Goal: Task Accomplishment & Management: Manage account settings

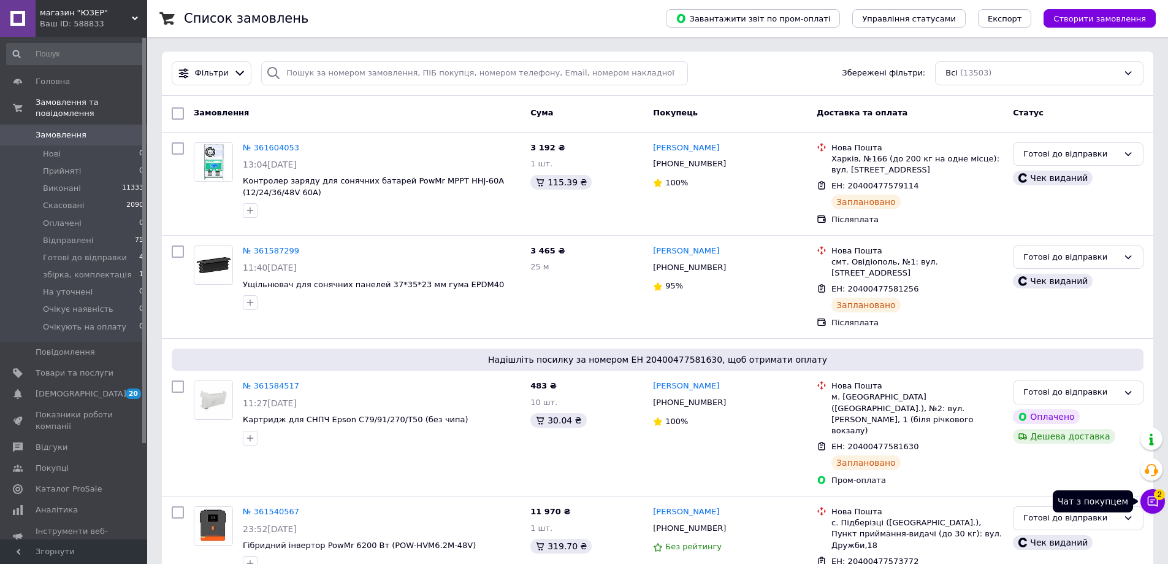
click at [1162, 498] on span "2" at bounding box center [1159, 494] width 11 height 11
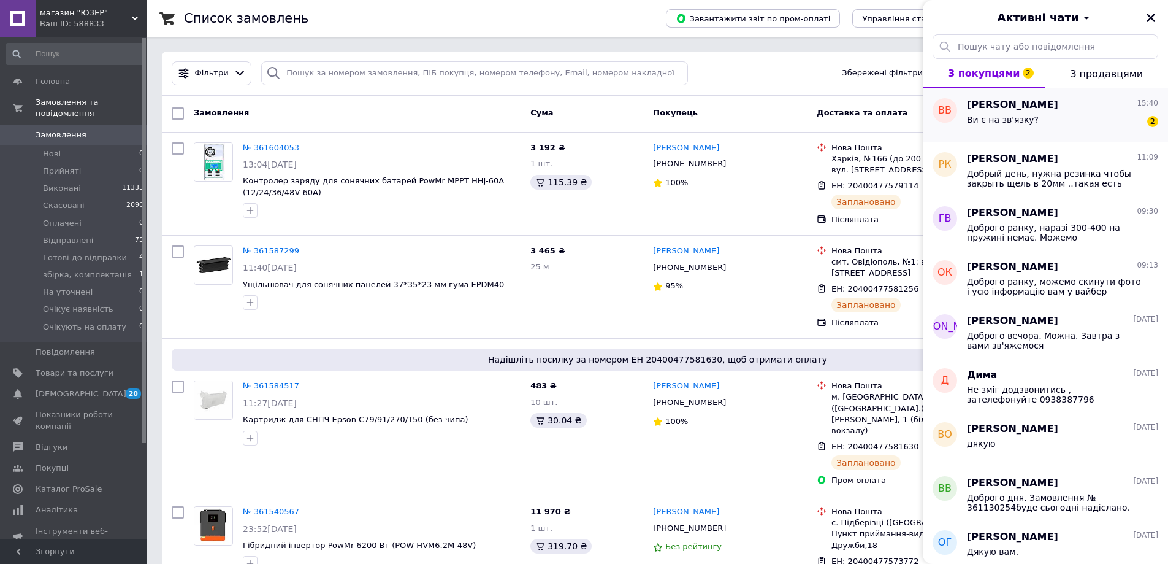
click at [1083, 123] on div "Ви є на зв'язку? 2" at bounding box center [1062, 122] width 191 height 20
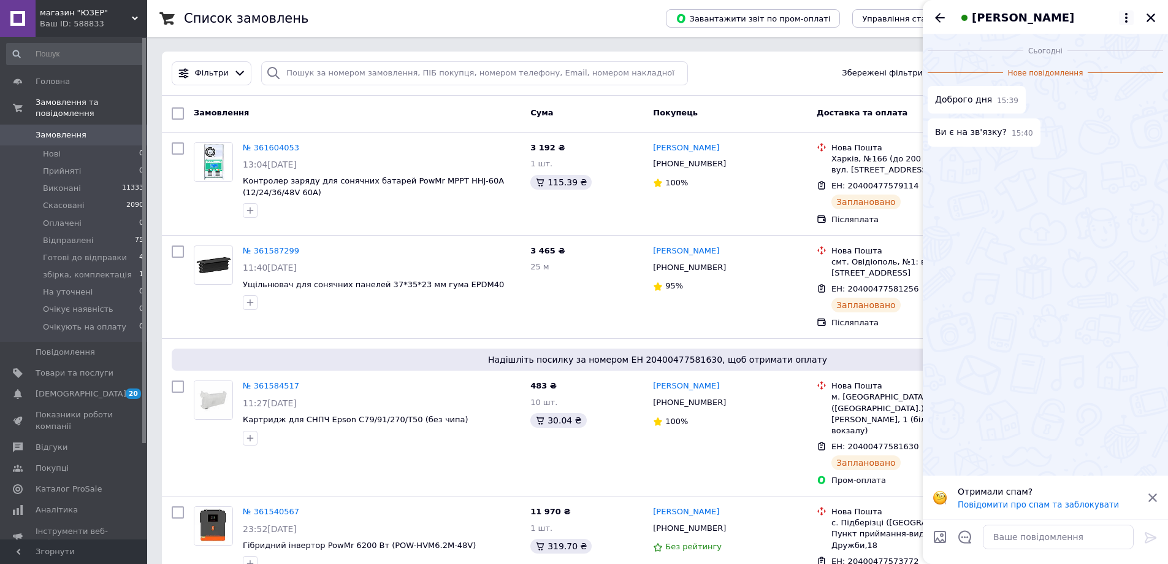
click at [1120, 21] on icon at bounding box center [1126, 17] width 15 height 15
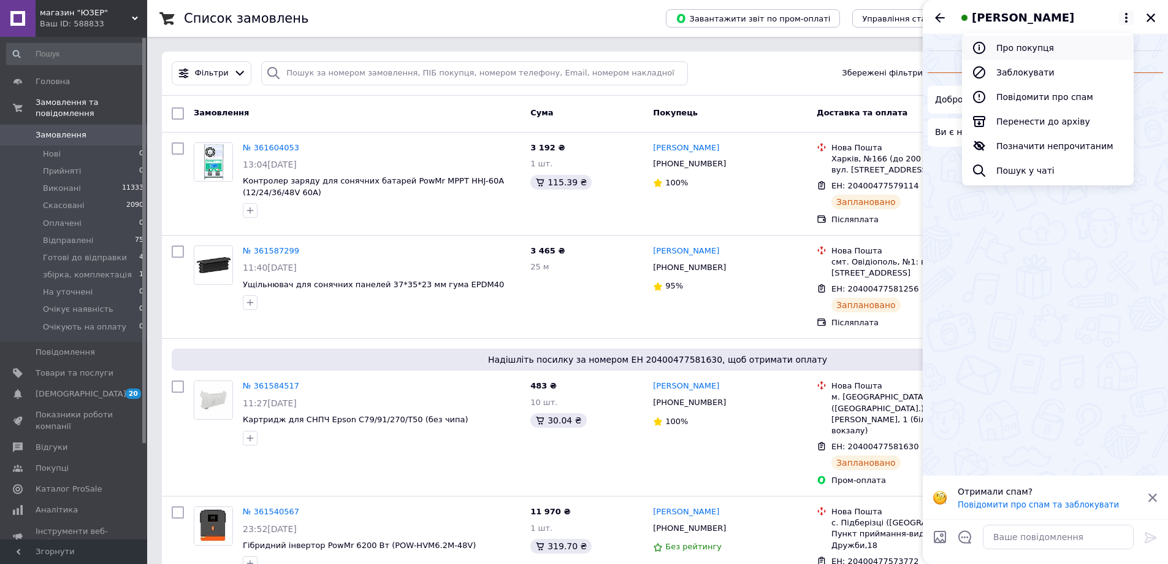
click at [1056, 43] on button "Про покупця" at bounding box center [1048, 48] width 172 height 25
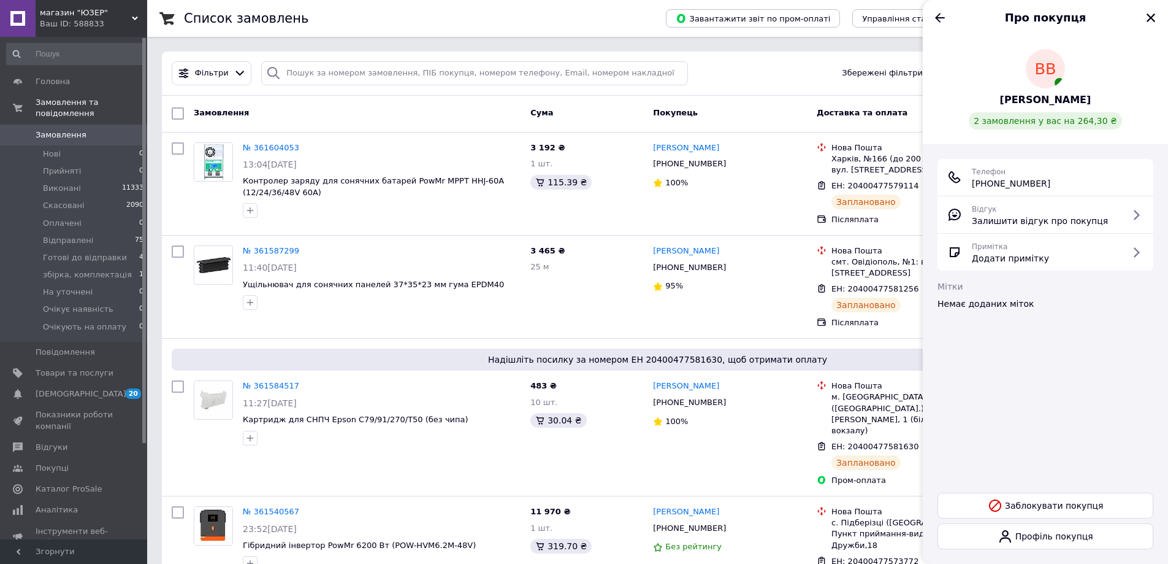
click at [1031, 102] on div "ВВ Вайда Василь 2 замовлення у вас на 264,30 ₴" at bounding box center [1046, 89] width 216 height 80
click at [1031, 102] on span "Вайда Василь" at bounding box center [1045, 100] width 91 height 14
click at [92, 150] on li "Нові 0" at bounding box center [75, 153] width 151 height 17
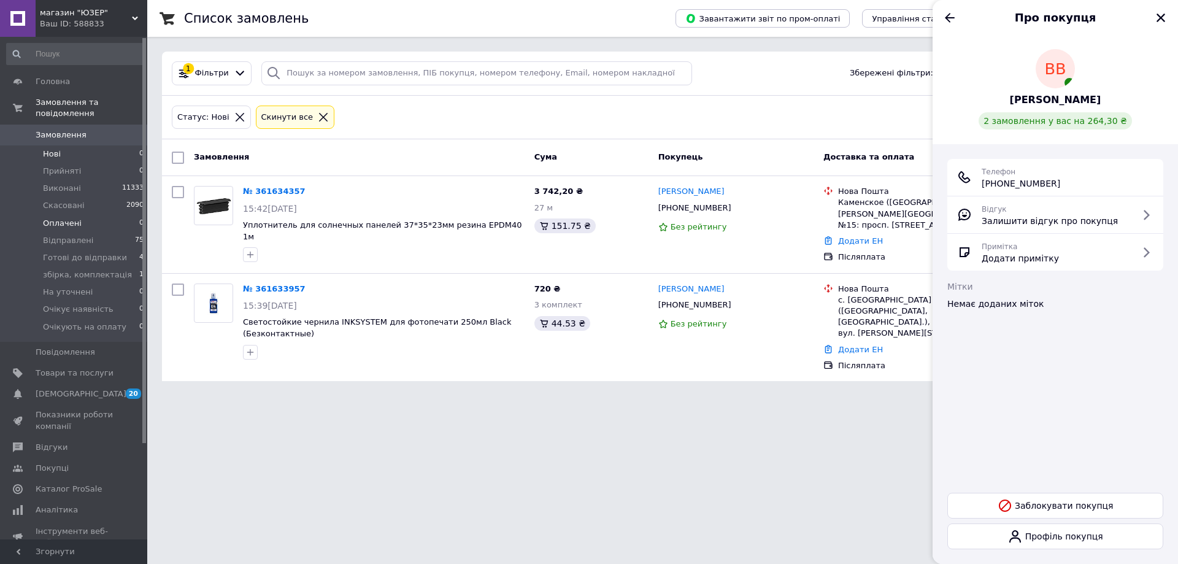
click at [82, 215] on li "Оплачені 0" at bounding box center [75, 223] width 151 height 17
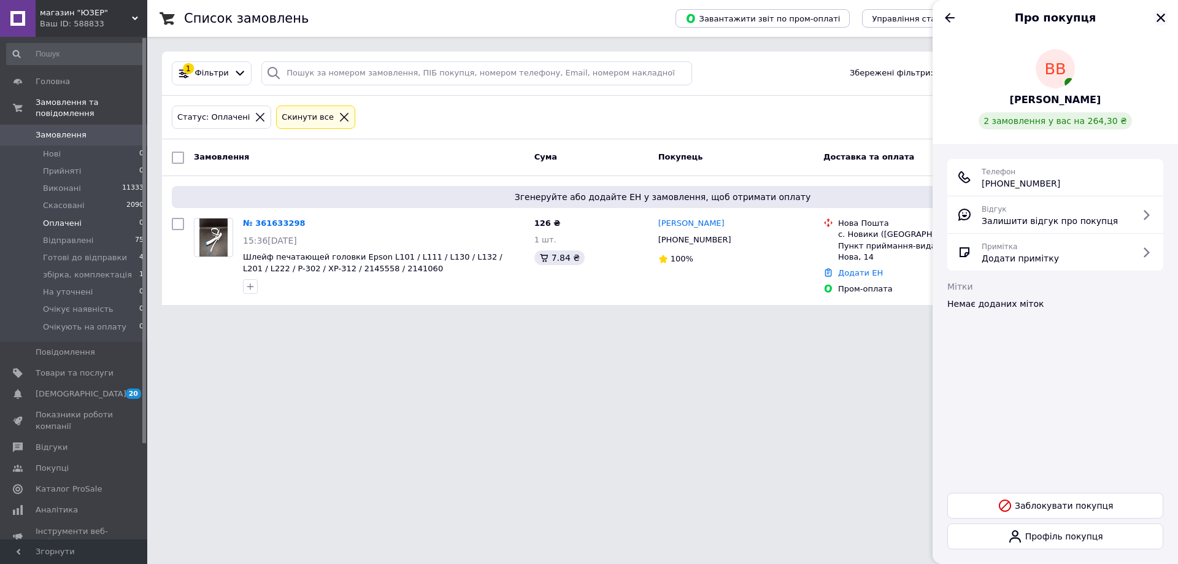
click at [1165, 17] on icon "Закрити" at bounding box center [1160, 17] width 11 height 11
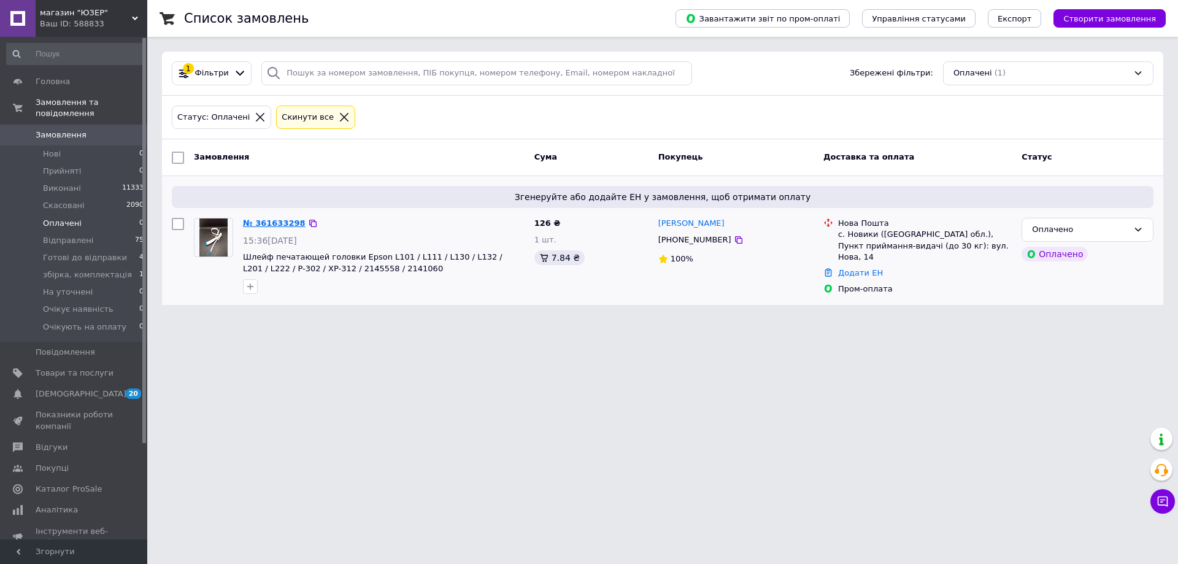
click at [263, 218] on link "№ 361633298" at bounding box center [274, 222] width 63 height 9
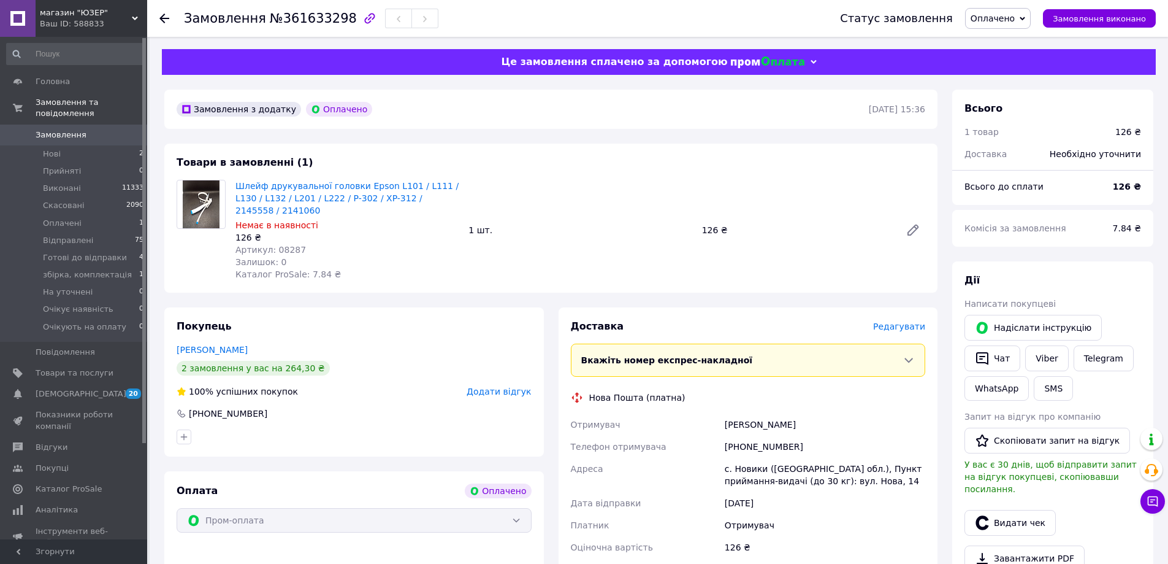
click at [97, 129] on span "Замовлення" at bounding box center [75, 134] width 78 height 11
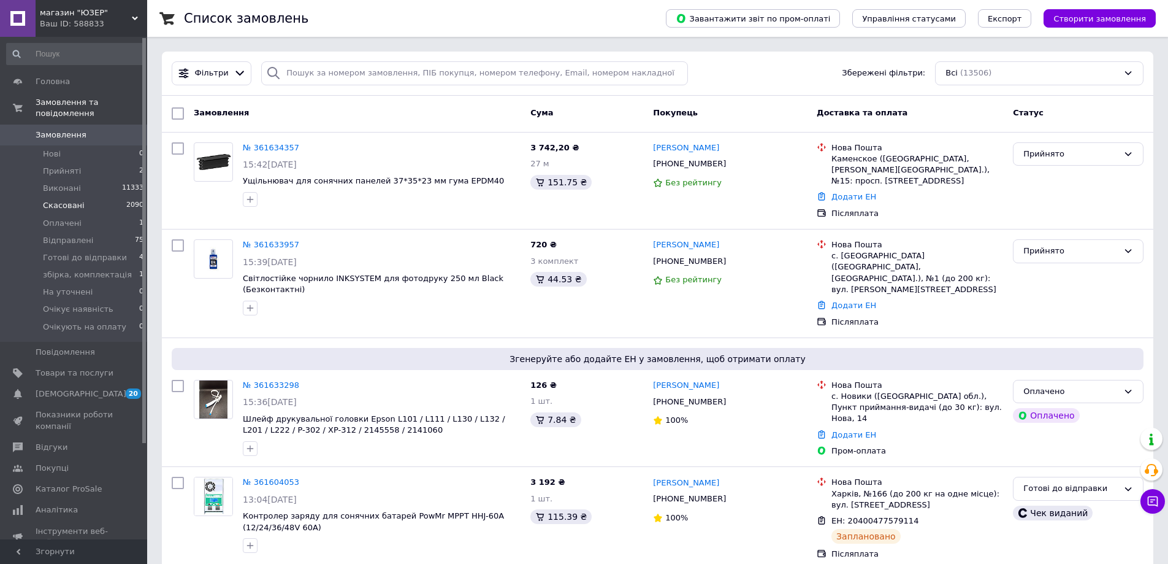
click at [96, 198] on li "Скасовані 2090" at bounding box center [75, 205] width 151 height 17
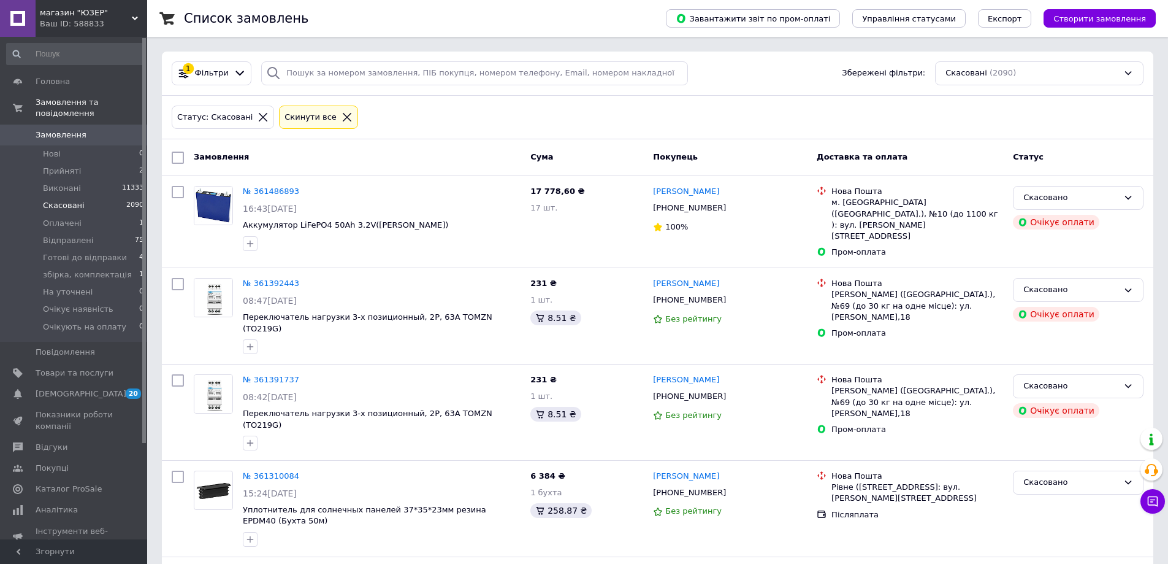
click at [343, 117] on icon at bounding box center [347, 117] width 9 height 9
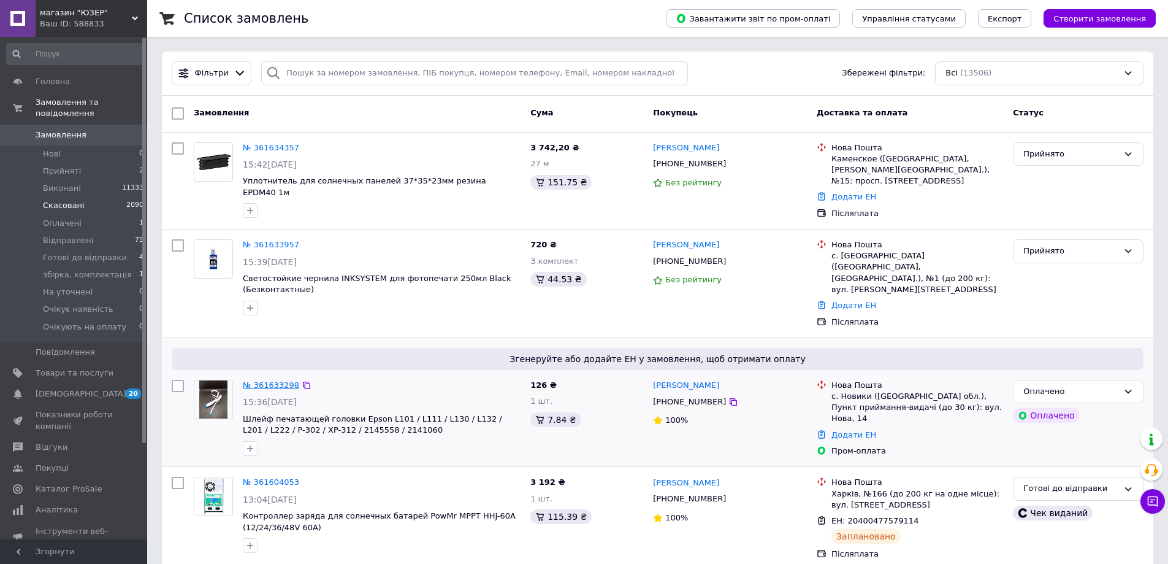
click at [274, 380] on link "№ 361633298" at bounding box center [271, 384] width 56 height 9
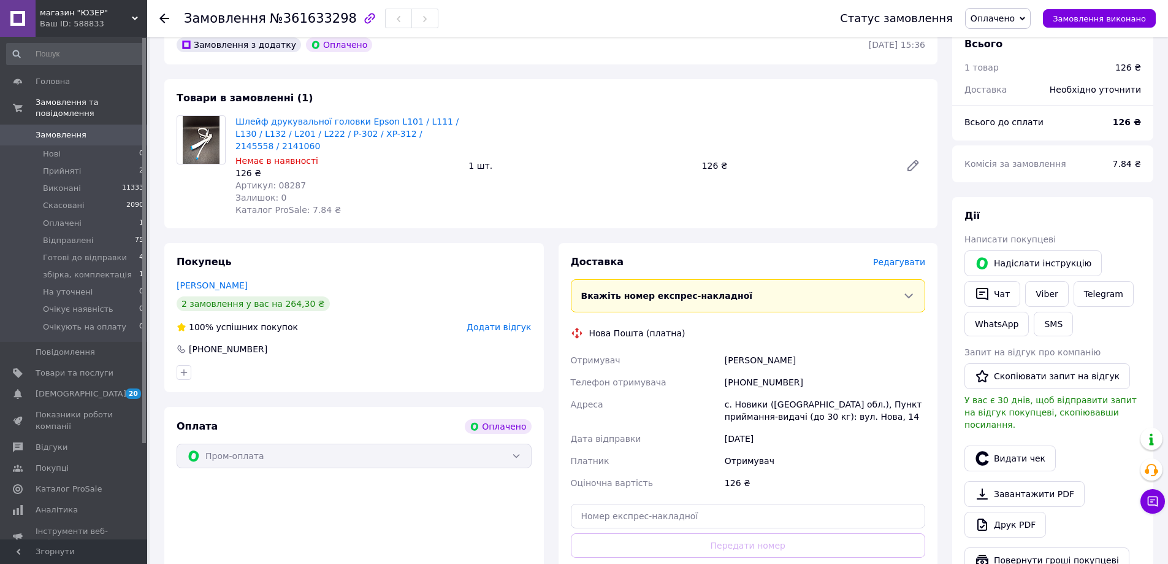
scroll to position [184, 0]
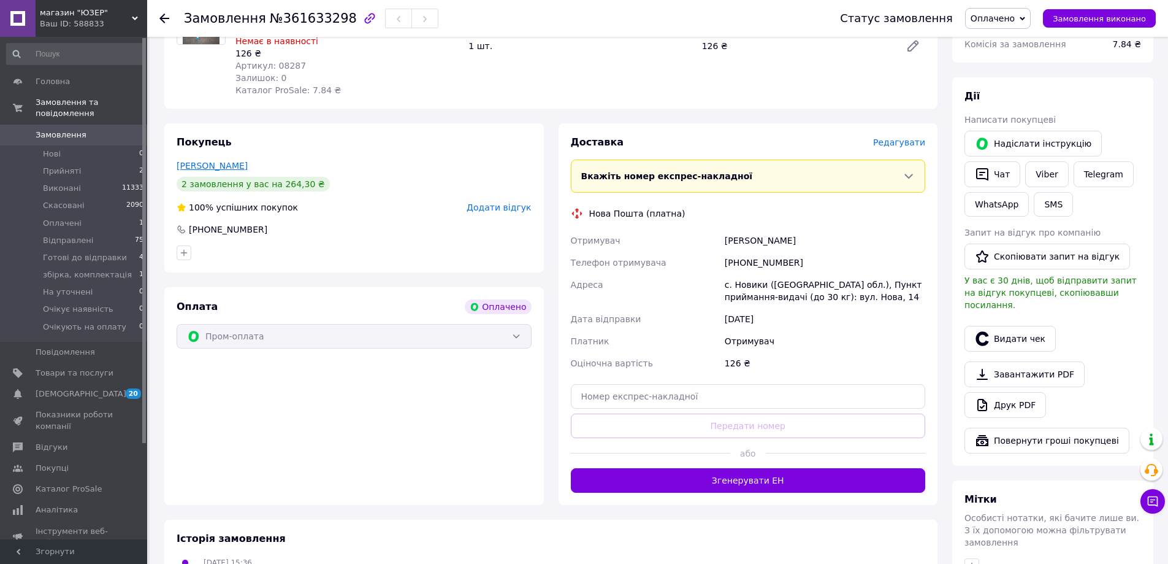
click at [188, 161] on link "Вайда Василь" at bounding box center [212, 166] width 71 height 10
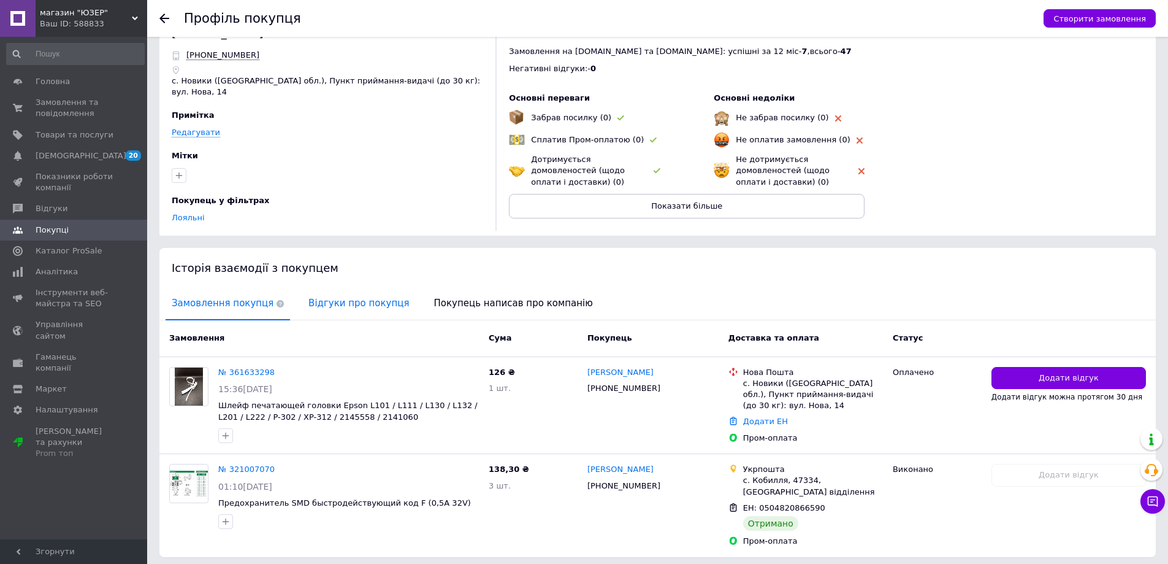
scroll to position [73, 0]
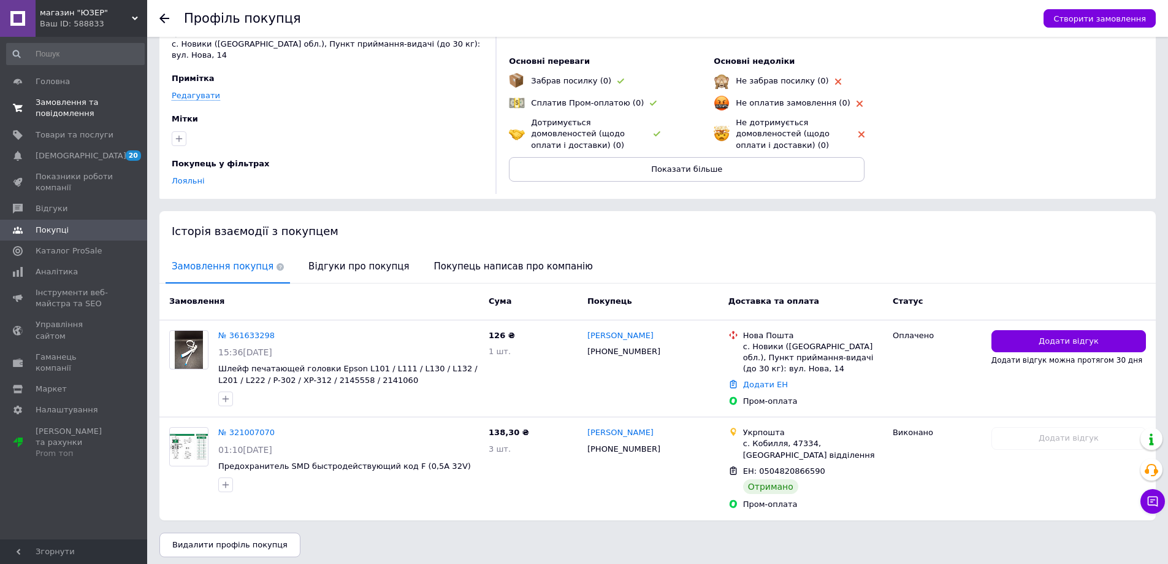
click at [45, 112] on span "Замовлення та повідомлення" at bounding box center [75, 108] width 78 height 22
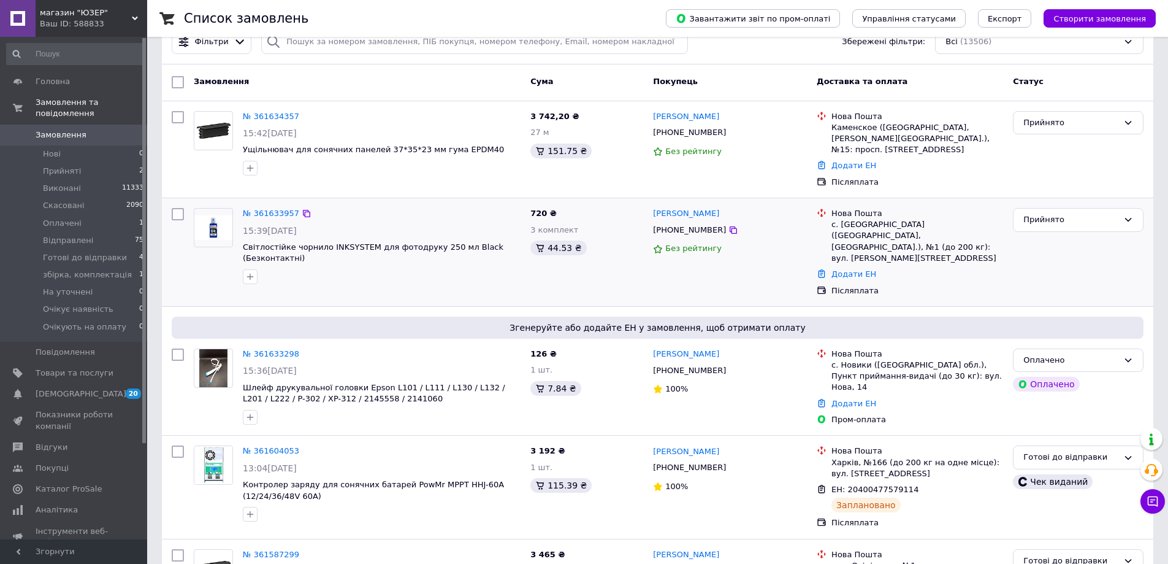
scroll to position [61, 0]
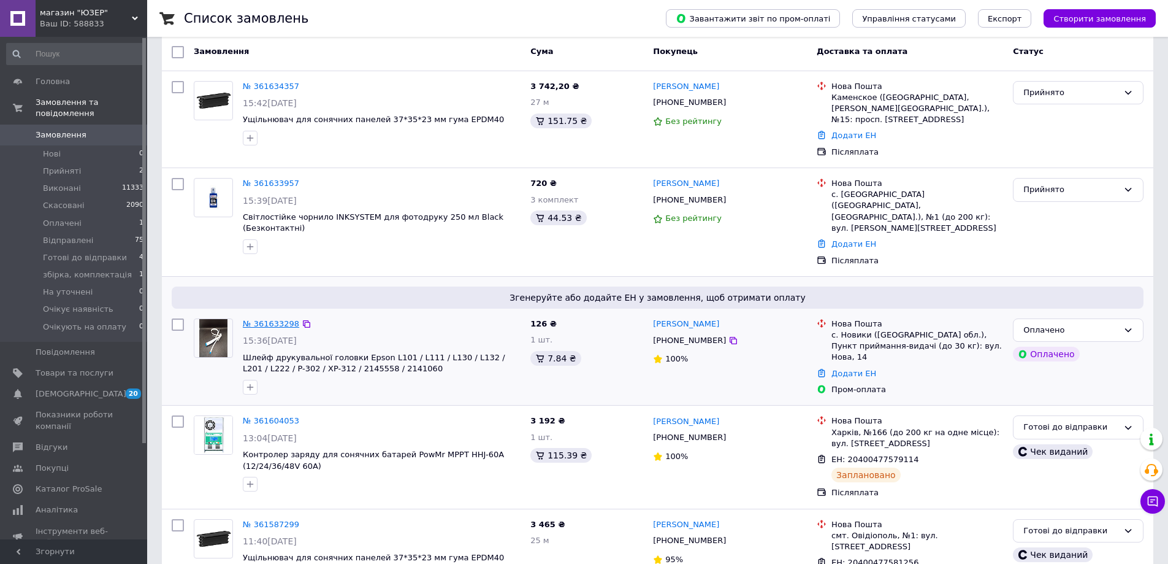
click at [287, 319] on link "№ 361633298" at bounding box center [271, 323] width 56 height 9
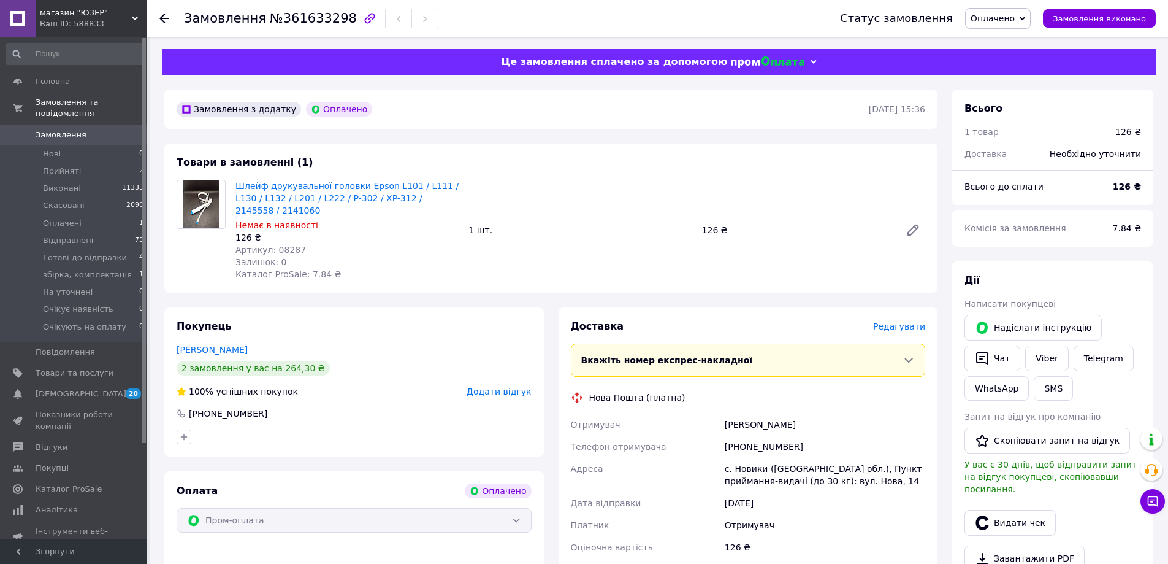
click at [635, 185] on div "Шлейф друкувальної головки Epson L101 / L111 / L130 / L132 / L201 / L222 / P-30…" at bounding box center [581, 229] width 700 height 105
click at [104, 129] on span "Замовлення" at bounding box center [75, 134] width 78 height 11
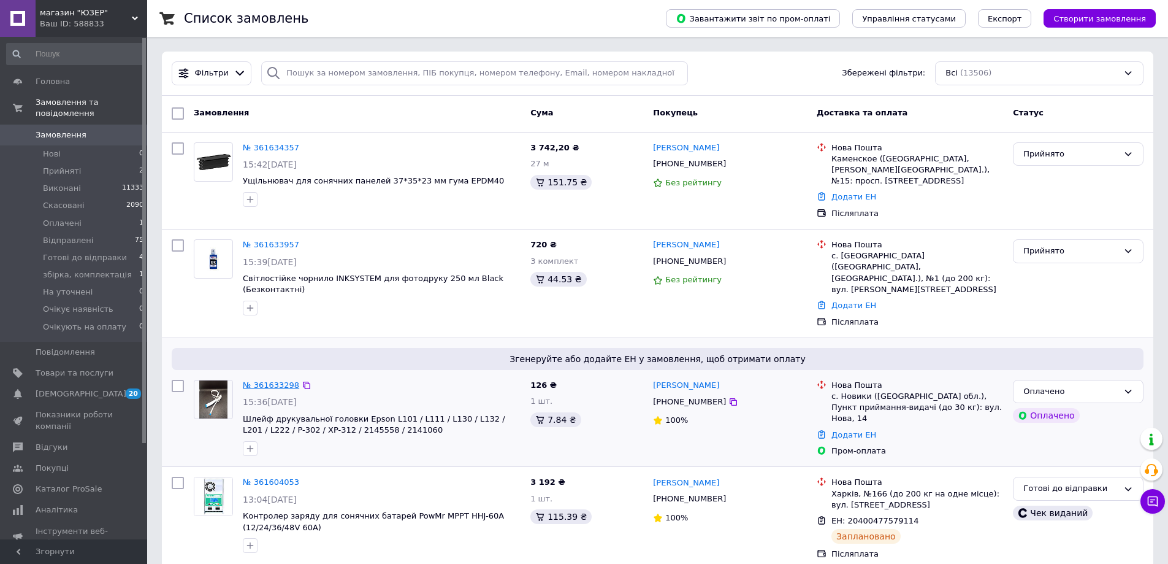
click at [285, 380] on link "№ 361633298" at bounding box center [271, 384] width 56 height 9
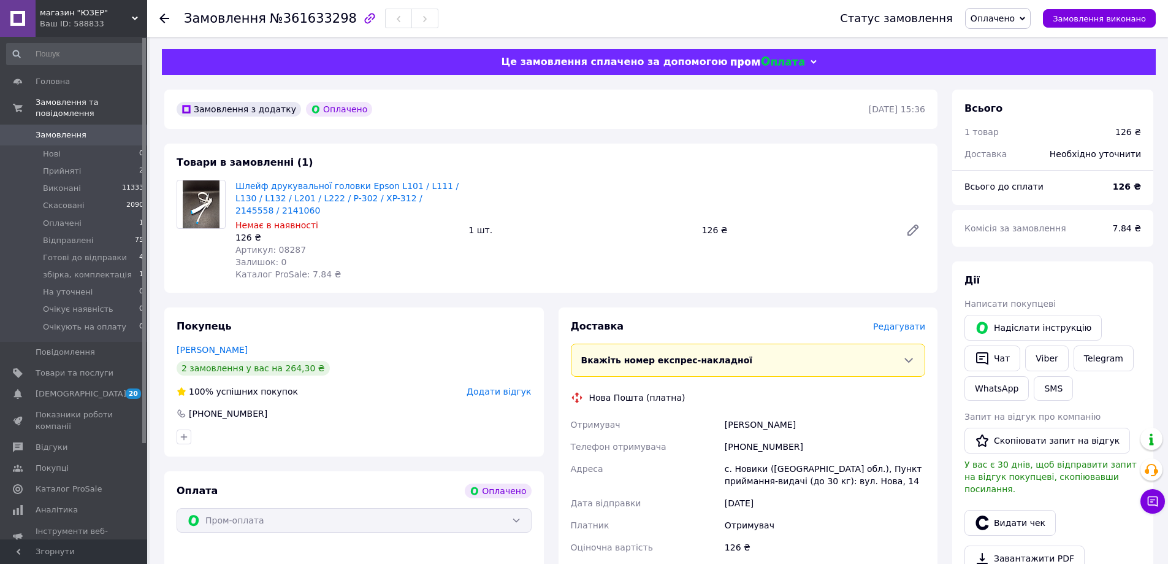
click at [636, 221] on div "1 шт." at bounding box center [580, 229] width 233 height 17
click at [815, 378] on div "Доставка Редагувати Вкажіть номер експрес-накладної Обов'язково введіть номер е…" at bounding box center [748, 498] width 355 height 357
click at [67, 129] on span "Замовлення" at bounding box center [61, 134] width 51 height 11
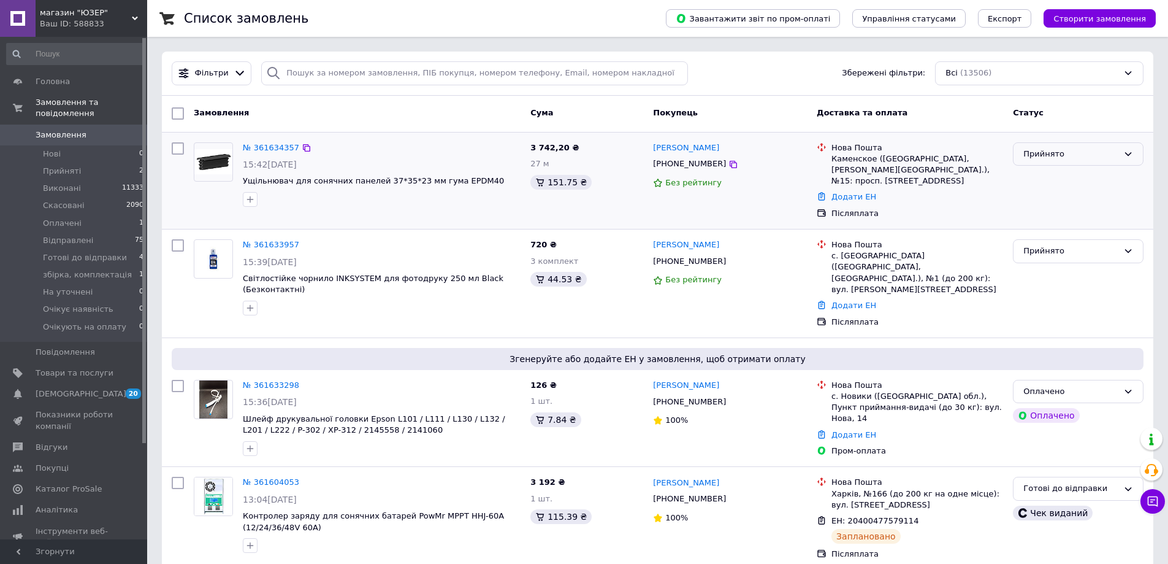
click at [1063, 163] on div "Прийнято" at bounding box center [1078, 154] width 131 height 24
click at [1061, 190] on li "збірка, комплектація" at bounding box center [1078, 191] width 129 height 23
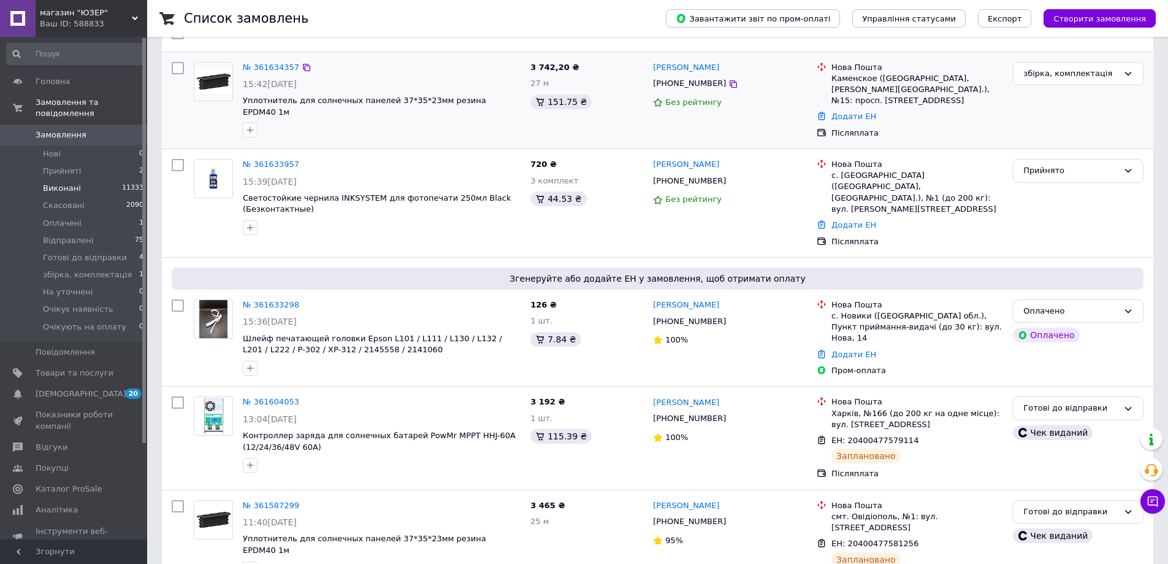
scroll to position [61, 0]
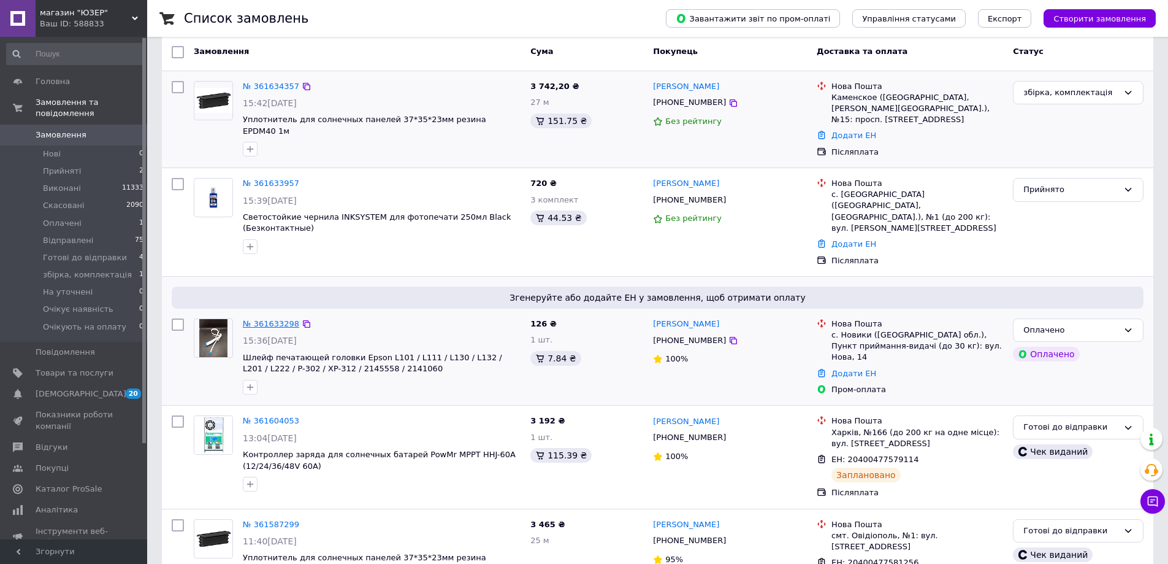
click at [283, 319] on link "№ 361633298" at bounding box center [271, 323] width 56 height 9
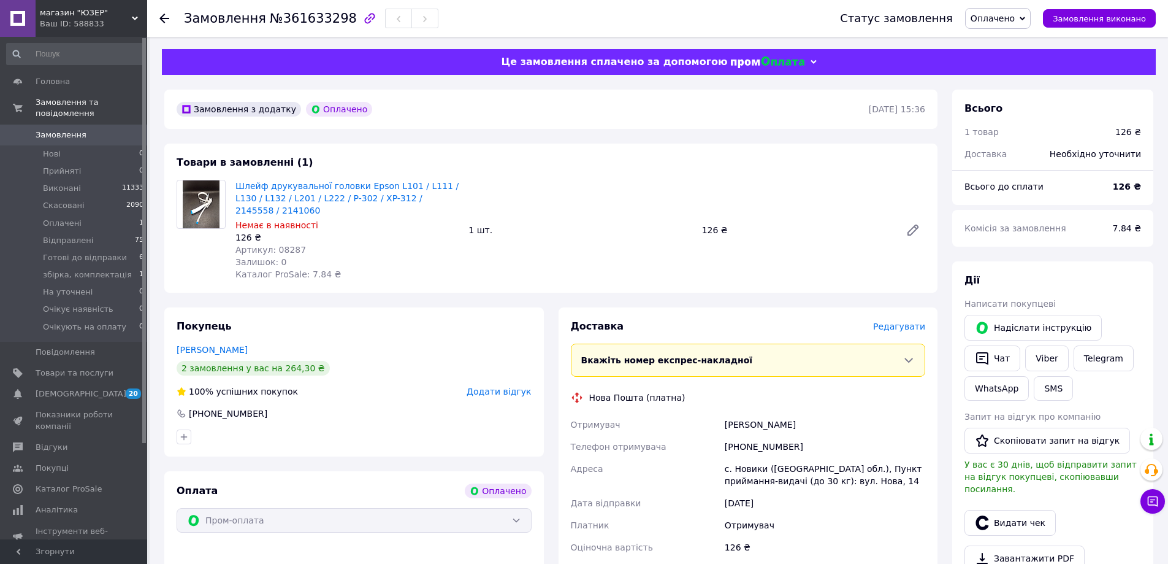
click at [66, 129] on span "Замовлення" at bounding box center [61, 134] width 51 height 11
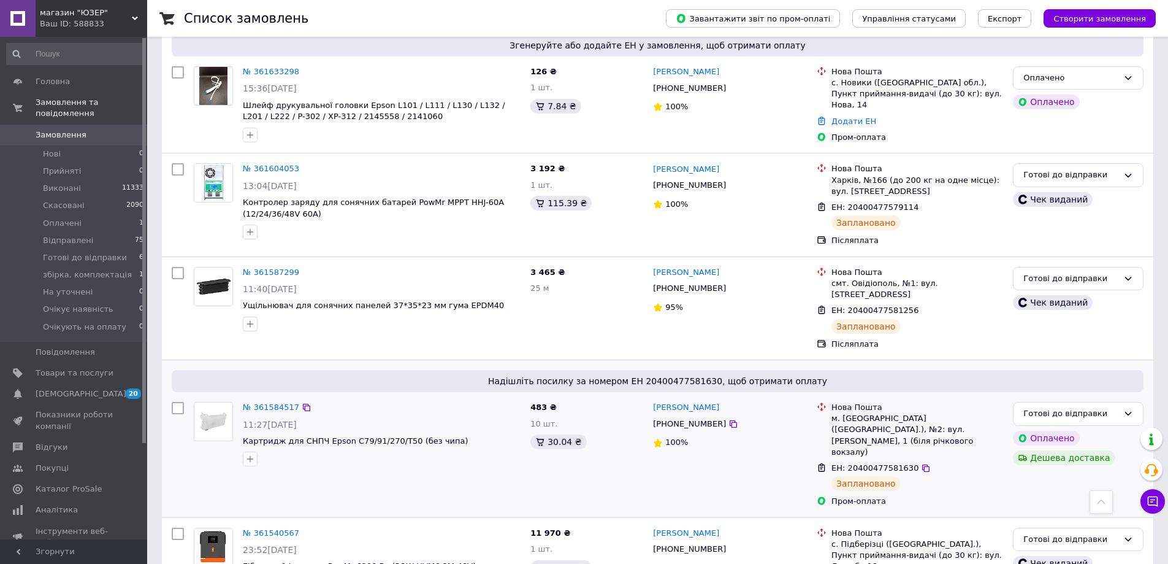
scroll to position [368, 0]
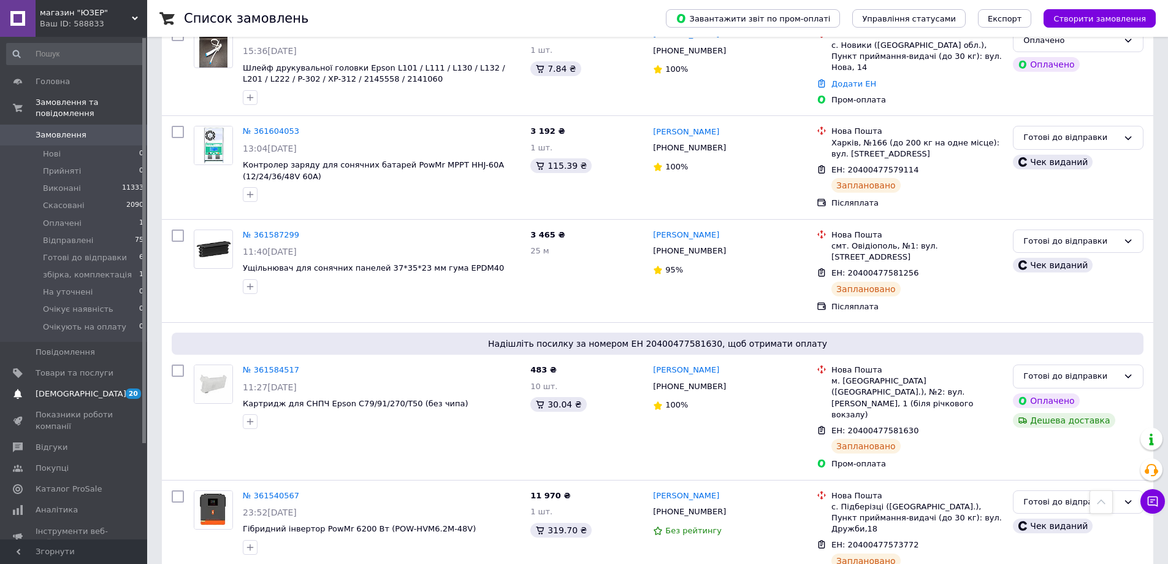
click at [88, 388] on span "[DEMOGRAPHIC_DATA]" at bounding box center [75, 393] width 78 height 11
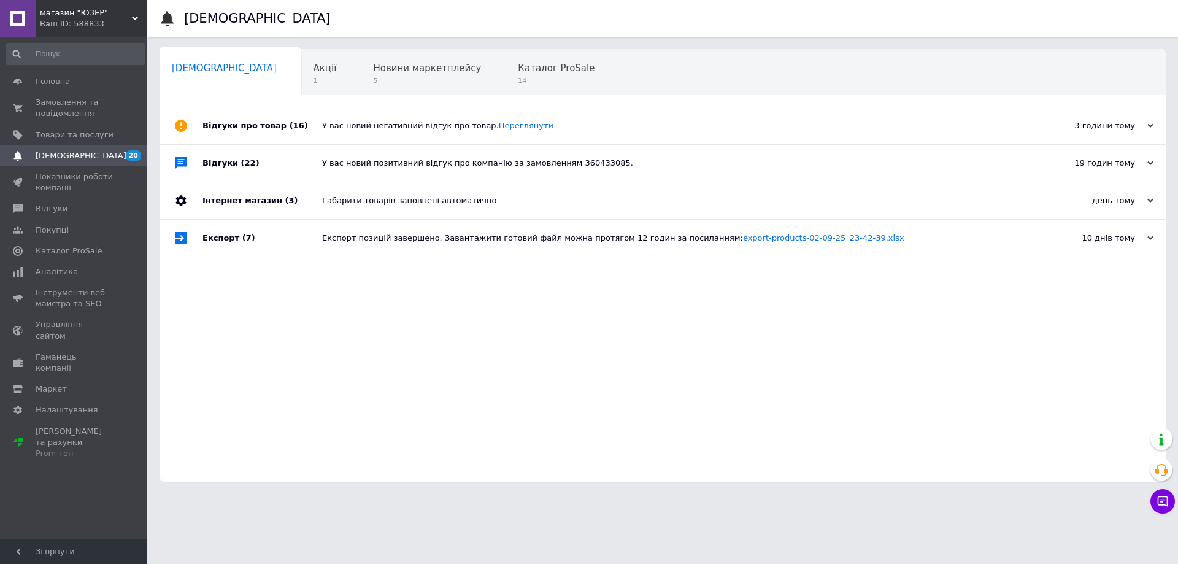
click at [508, 124] on link "Переглянути" at bounding box center [526, 125] width 55 height 9
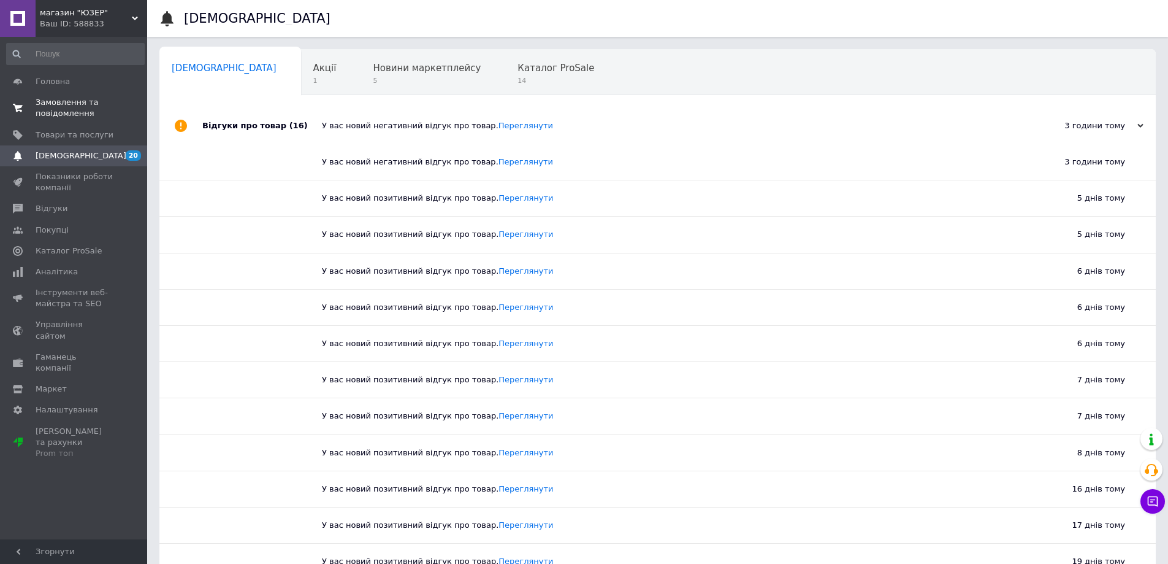
click at [74, 107] on span "Замовлення та повідомлення" at bounding box center [75, 108] width 78 height 22
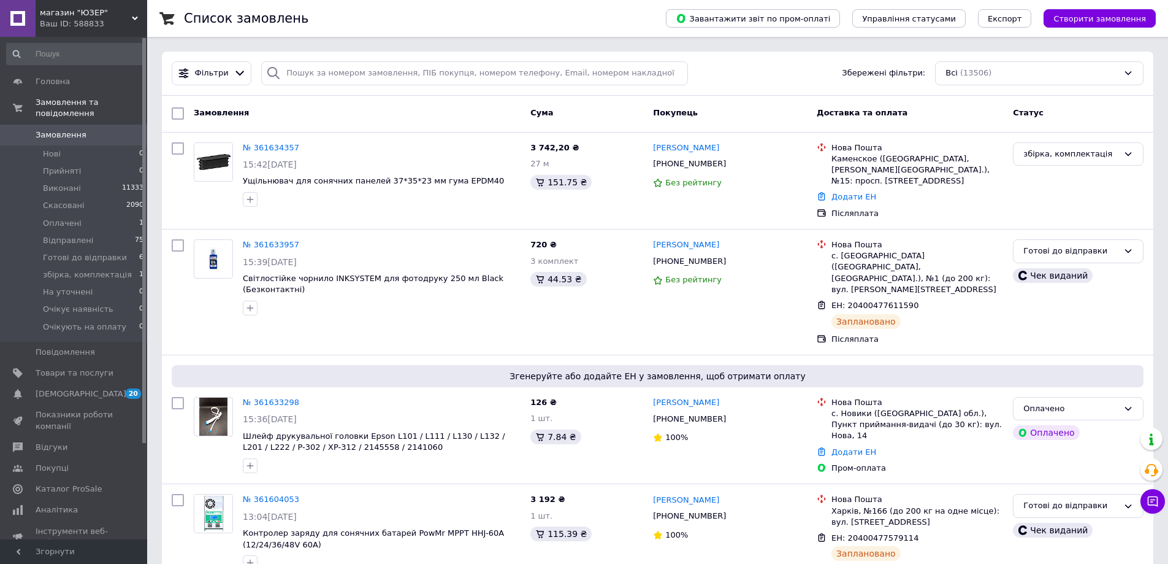
click at [824, 84] on div "Фільтри Збережені фільтри: Всі (13506)" at bounding box center [658, 74] width 992 height 44
click at [86, 388] on span "[DEMOGRAPHIC_DATA]" at bounding box center [75, 393] width 78 height 11
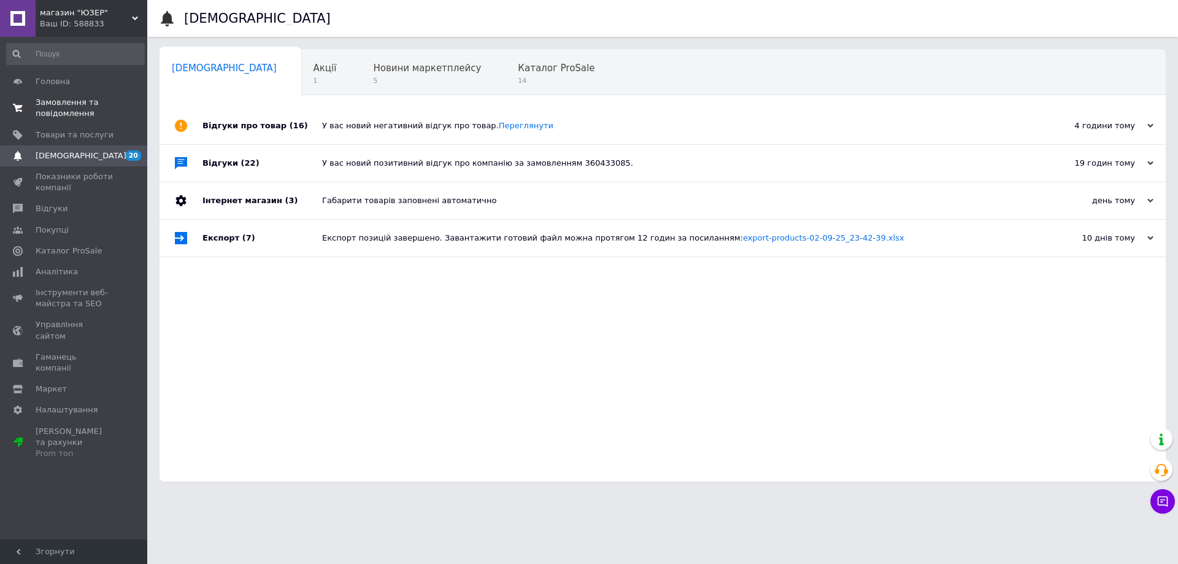
click at [53, 98] on span "Замовлення та повідомлення" at bounding box center [75, 108] width 78 height 22
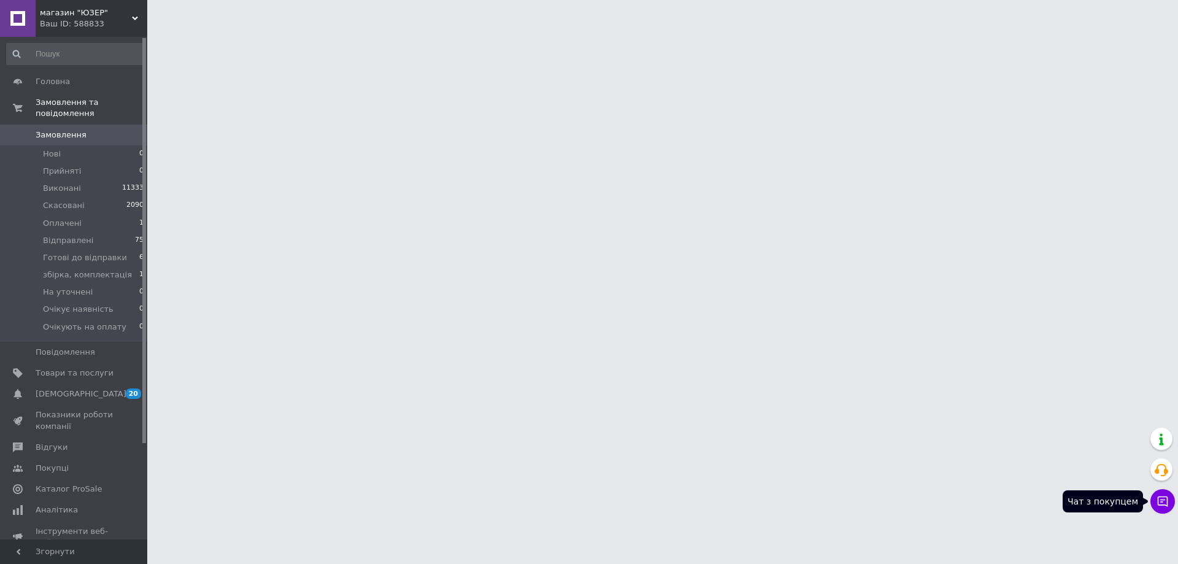
click at [1162, 494] on button "Чат з покупцем" at bounding box center [1162, 501] width 25 height 25
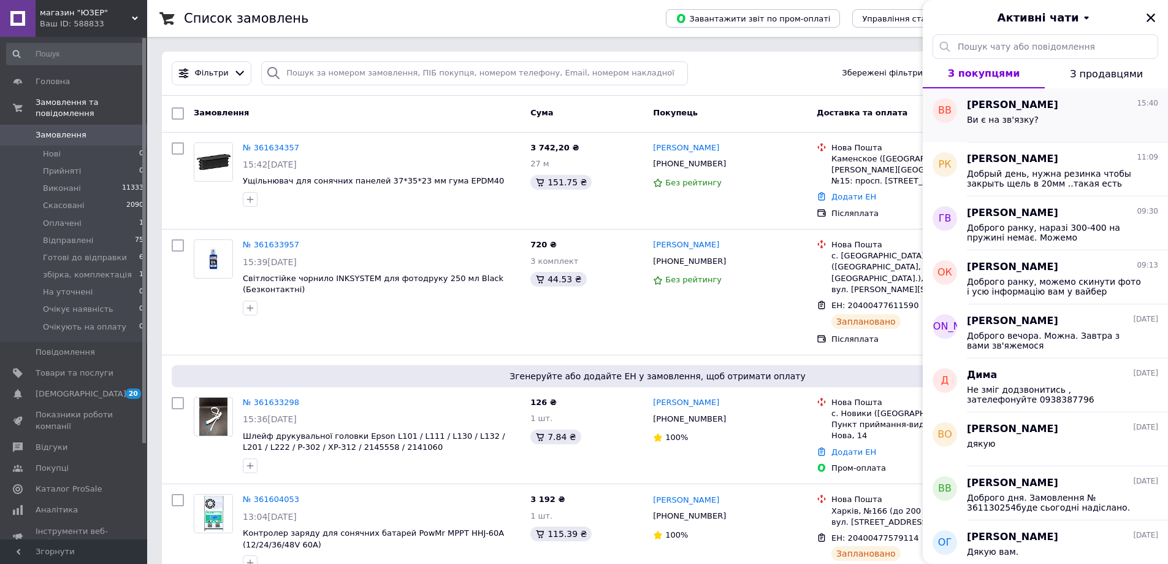
click at [1078, 122] on div "Ви є на зв'язку?" at bounding box center [1062, 122] width 191 height 20
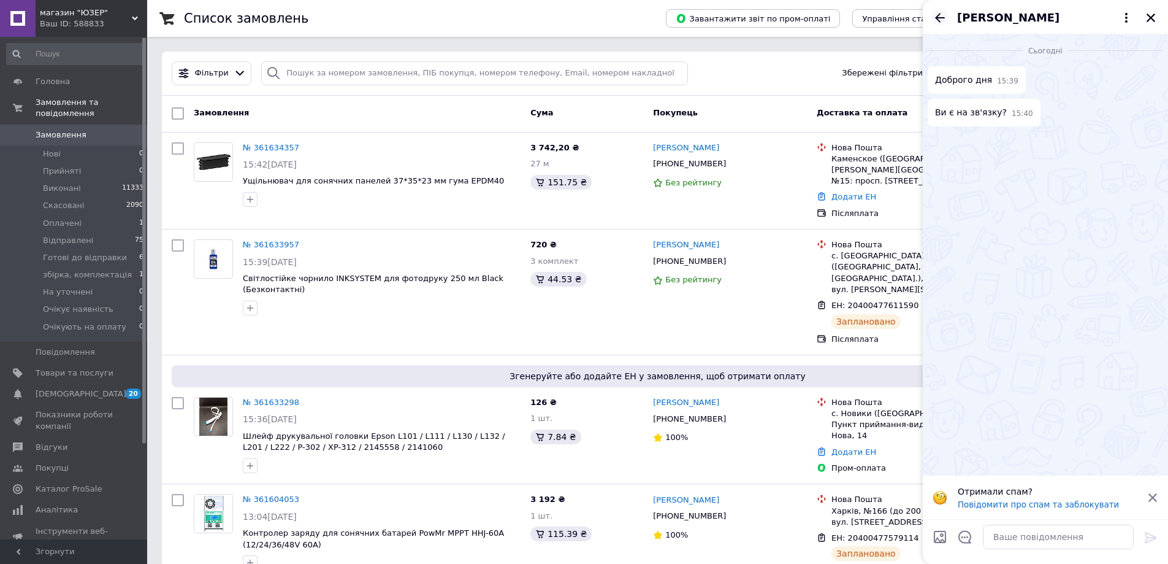
click at [934, 12] on icon "Назад" at bounding box center [940, 17] width 15 height 15
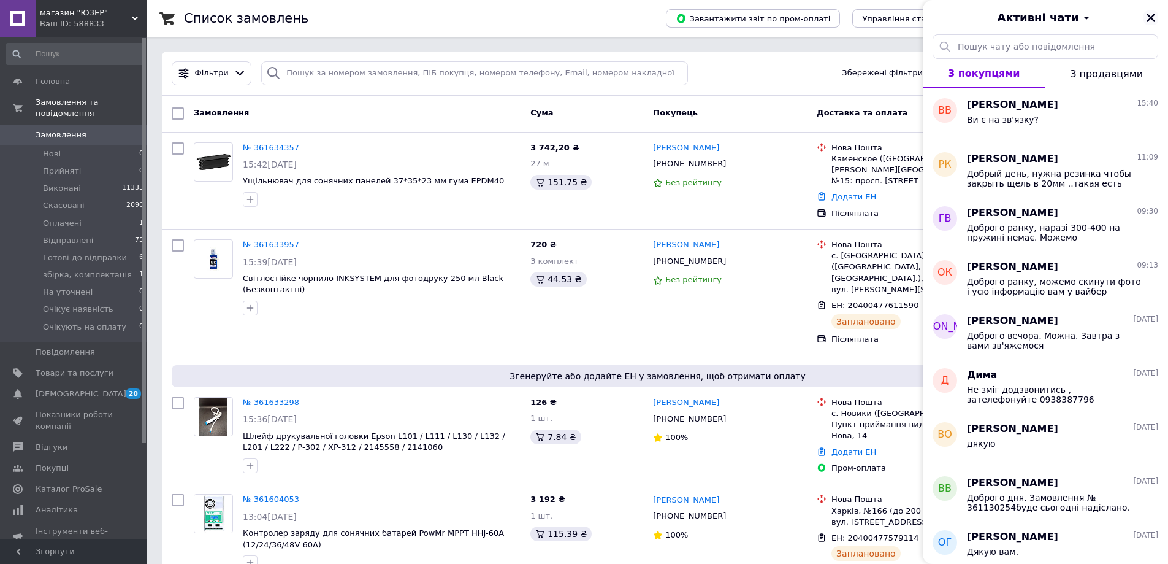
click at [1150, 18] on icon "Закрити" at bounding box center [1151, 17] width 9 height 9
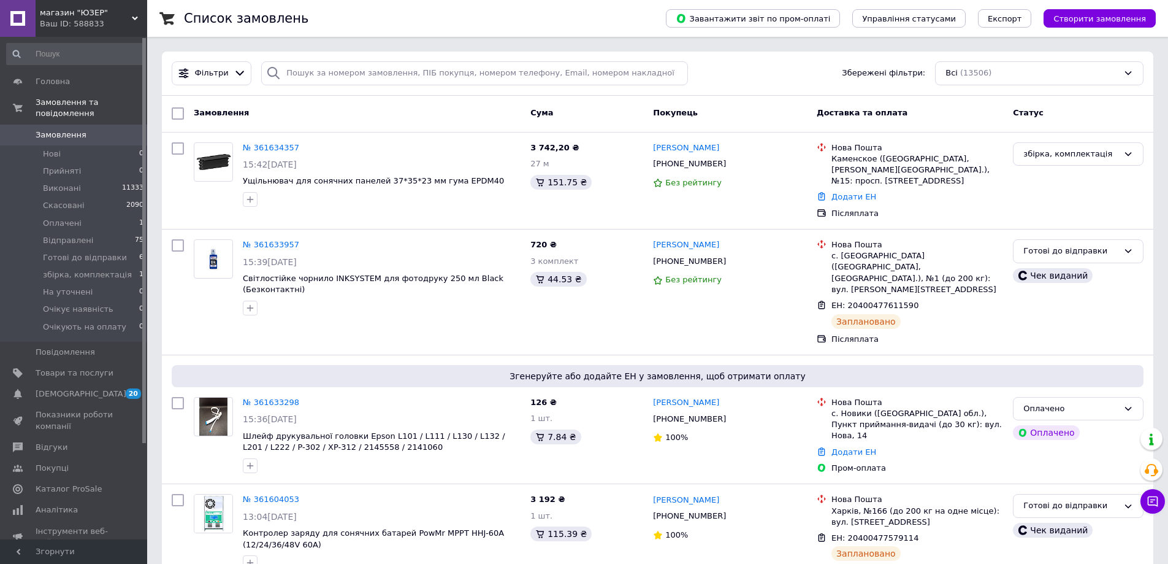
click at [807, 63] on div "Фільтри Збережені фільтри: Всі (13506)" at bounding box center [658, 73] width 982 height 24
click at [59, 388] on span "[DEMOGRAPHIC_DATA]" at bounding box center [81, 393] width 91 height 11
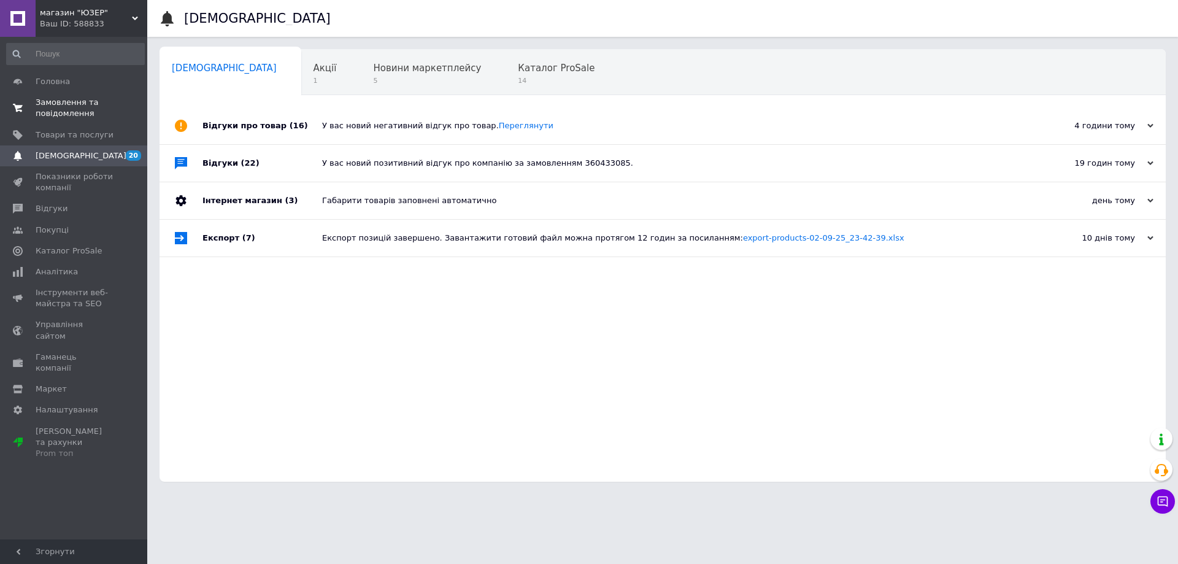
click at [67, 110] on span "Замовлення та повідомлення" at bounding box center [75, 108] width 78 height 22
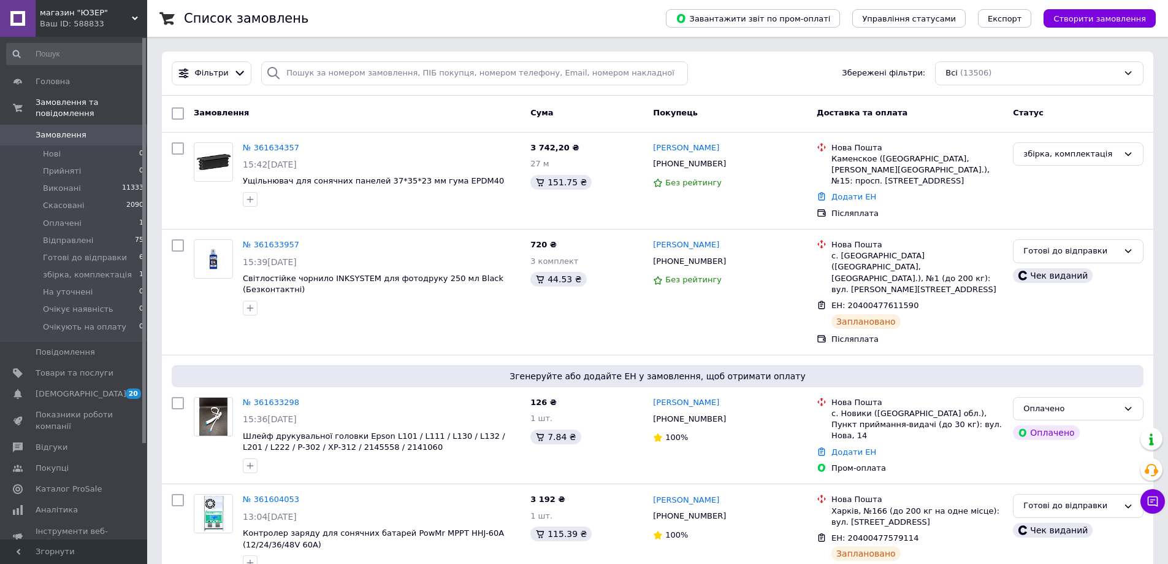
click at [764, 86] on div "Фільтри Збережені фільтри: Всі (13506)" at bounding box center [658, 74] width 992 height 44
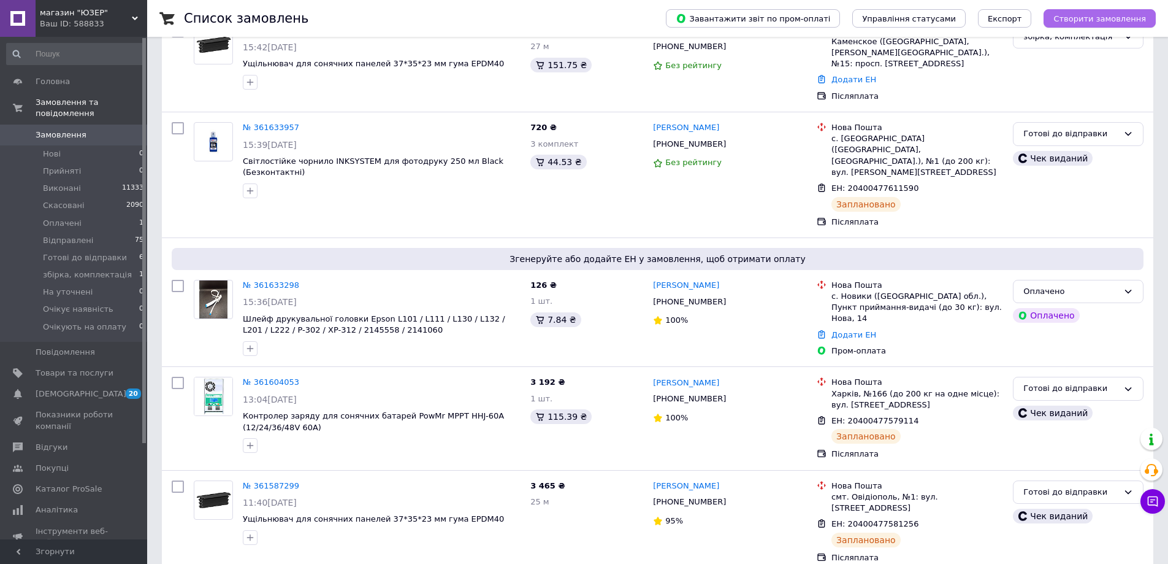
scroll to position [123, 0]
